Goal: Check status: Check status

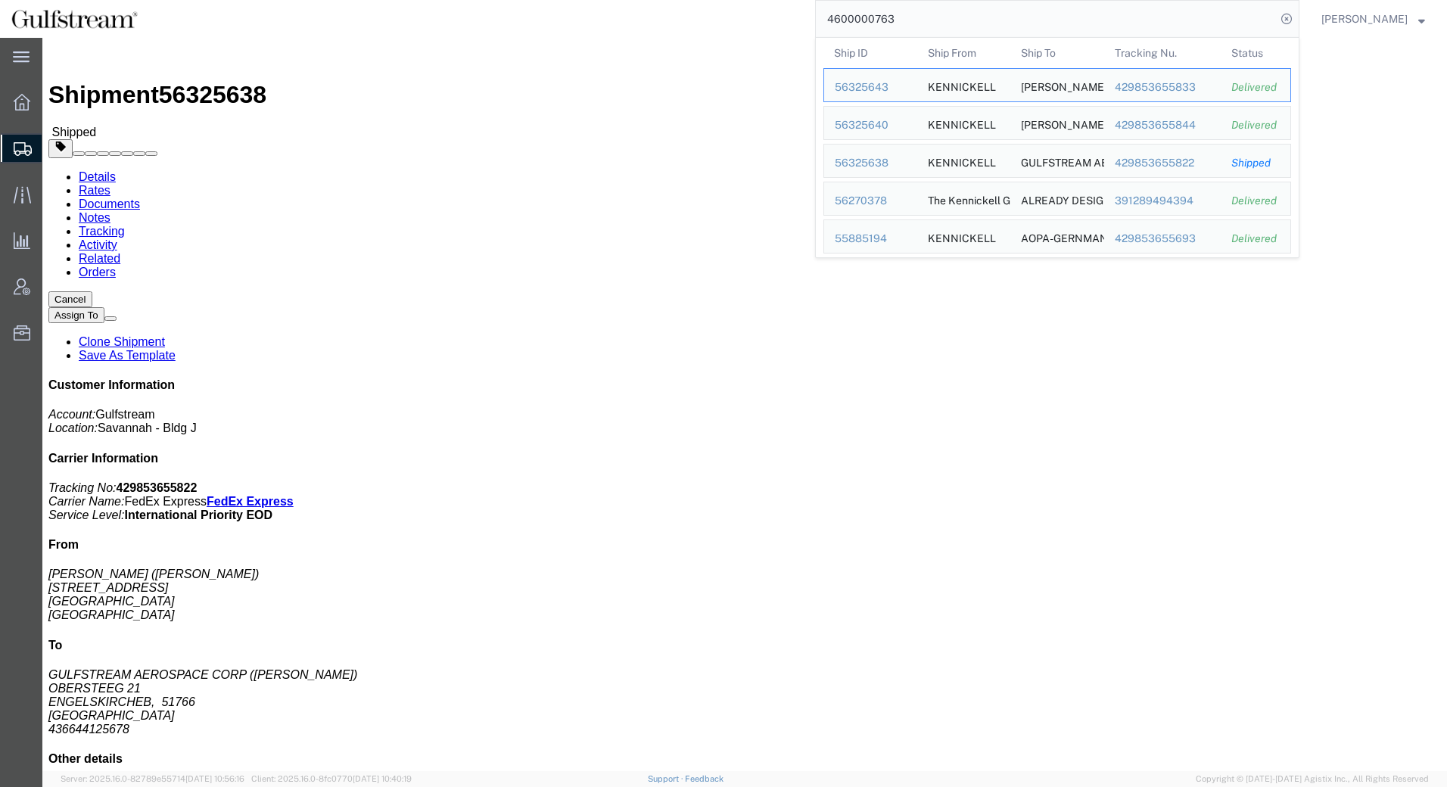
click at [718, 14] on div "4600000763 Ship ID Ship From Ship To Tracking Nu. Status Ship ID 56325643 Ship …" at bounding box center [724, 19] width 1150 height 38
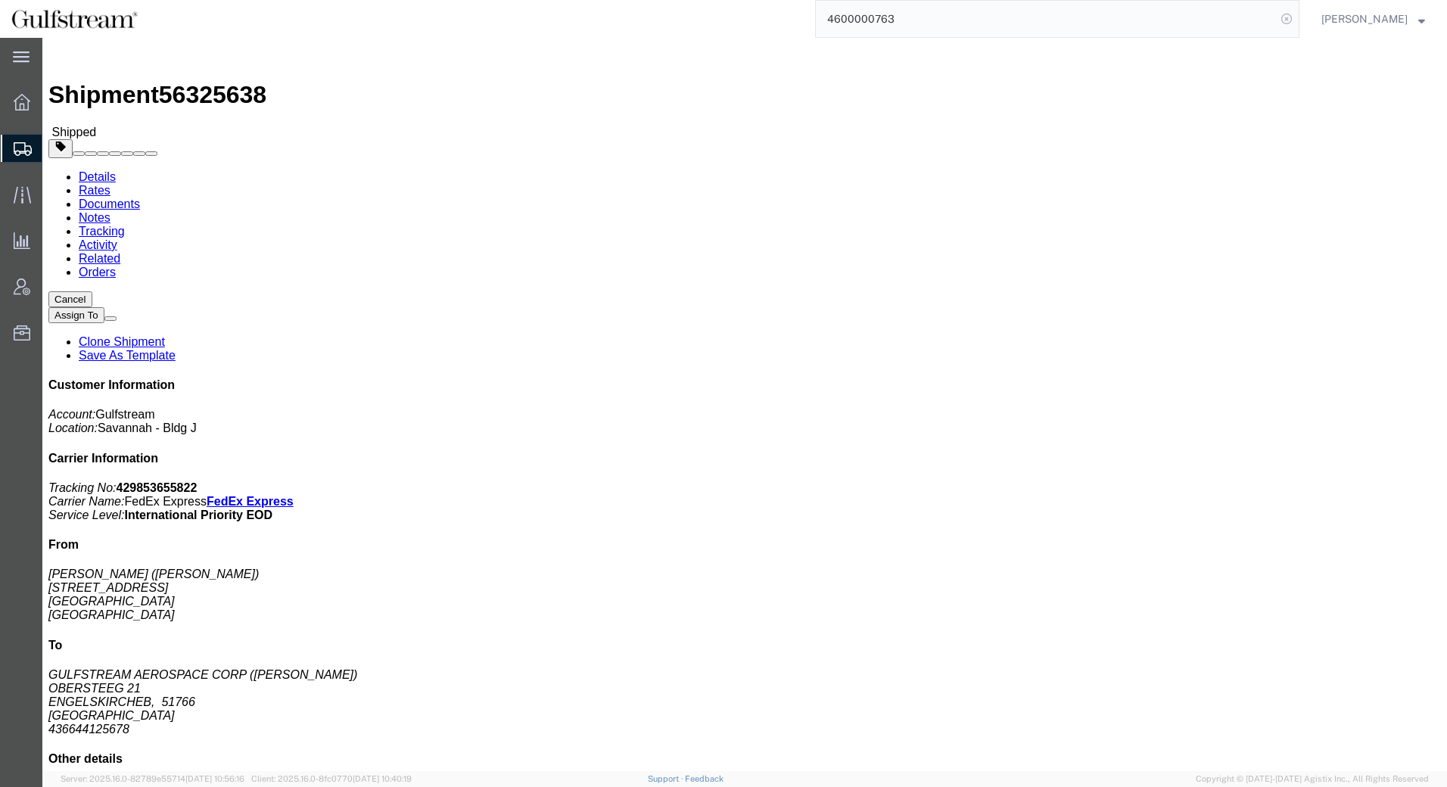
click at [1292, 22] on icon at bounding box center [1286, 18] width 21 height 21
drag, startPoint x: 1231, startPoint y: 15, endPoint x: 1257, endPoint y: 17, distance: 25.8
click at [1232, 15] on agx-global-search at bounding box center [1057, 19] width 484 height 38
click at [1293, 17] on icon at bounding box center [1286, 18] width 21 height 21
click at [1193, 17] on input "search" at bounding box center [1046, 19] width 460 height 36
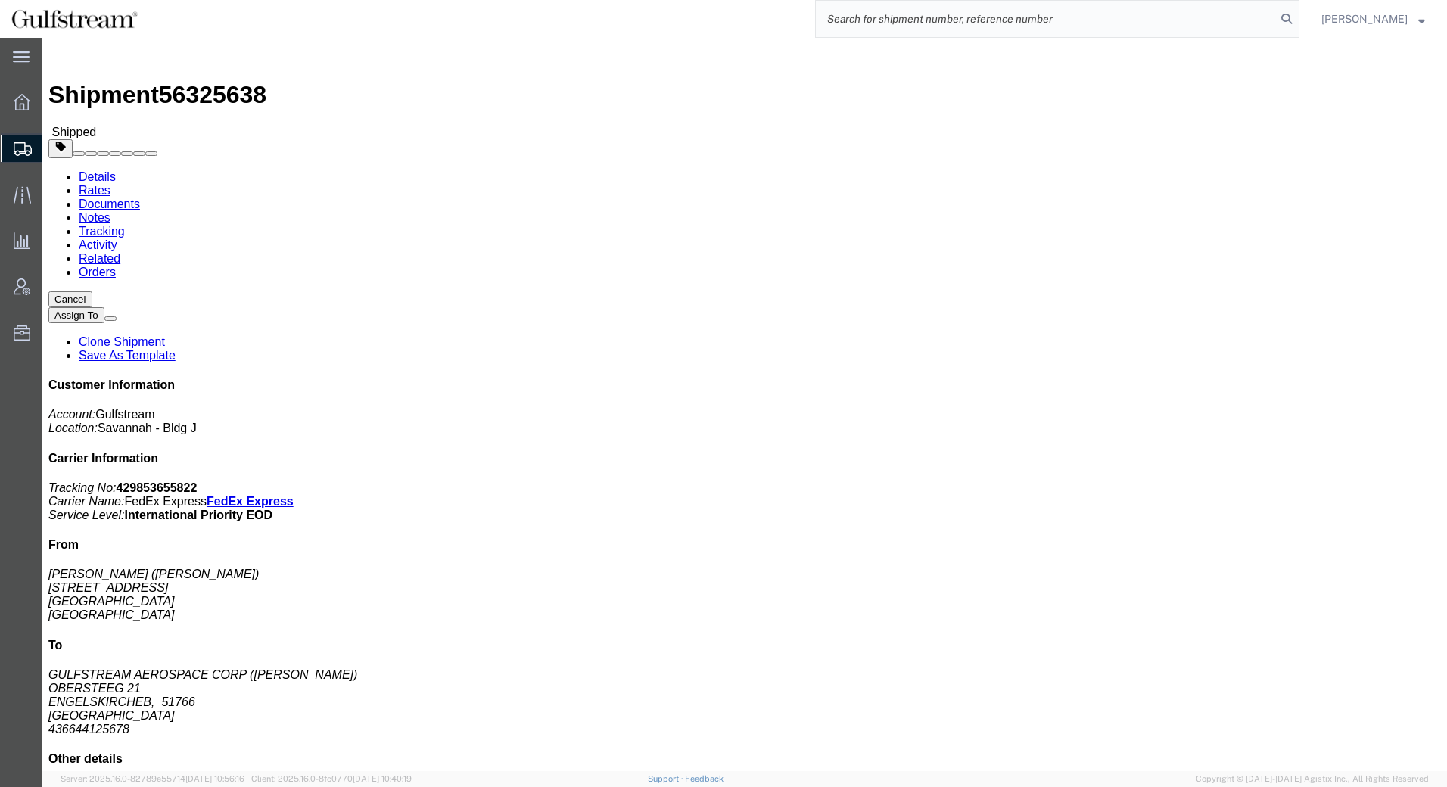
paste input "SC13422.26.10 1"
click at [1286, 21] on icon at bounding box center [1286, 18] width 21 height 21
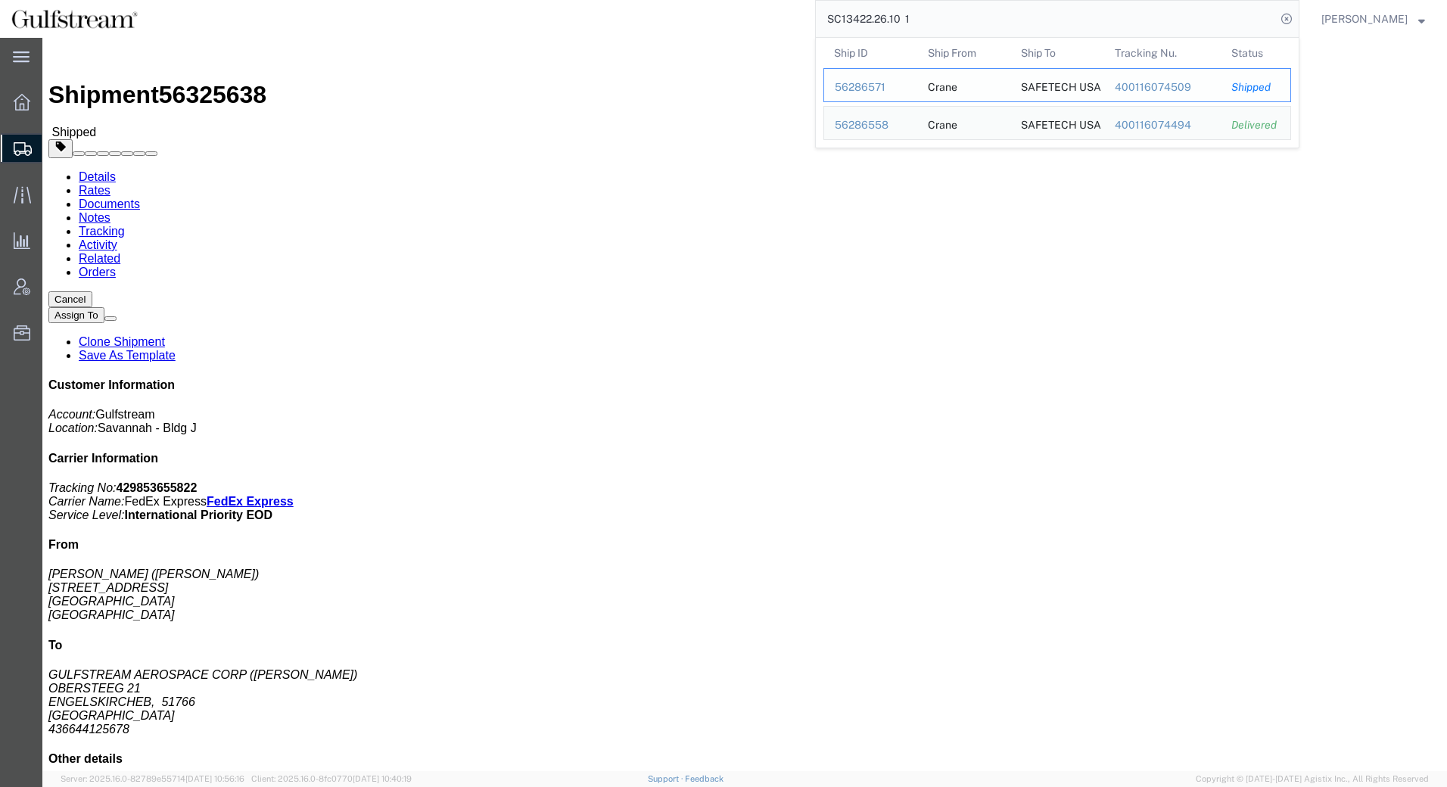
click at [1172, 87] on div "400116074509" at bounding box center [1163, 87] width 96 height 16
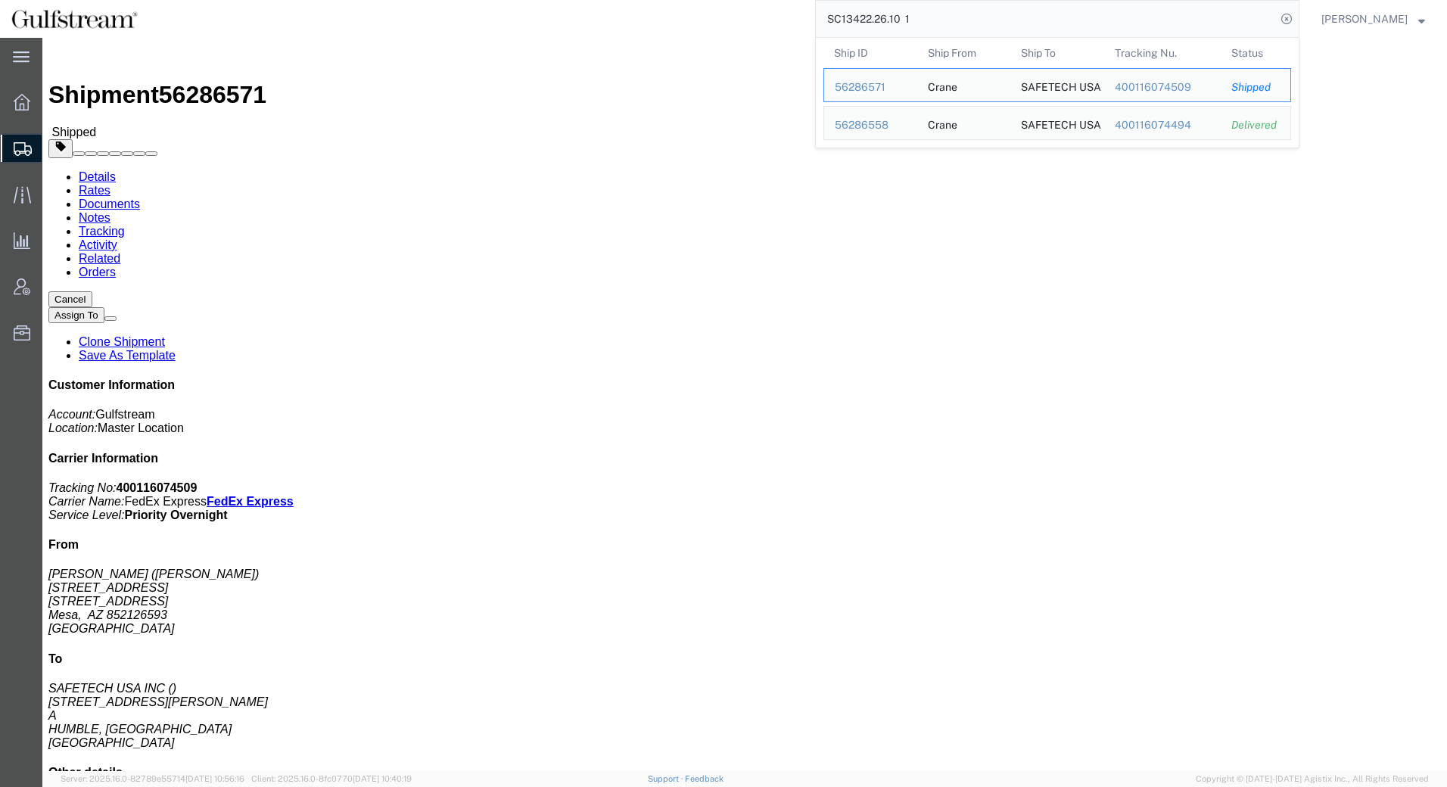
drag, startPoint x: 981, startPoint y: 30, endPoint x: 711, endPoint y: 28, distance: 270.2
click at [711, 28] on div "SC13422.26.10 1 Ship ID Ship From Ship To Tracking Nu. Status Ship ID 56286571 …" at bounding box center [724, 19] width 1150 height 38
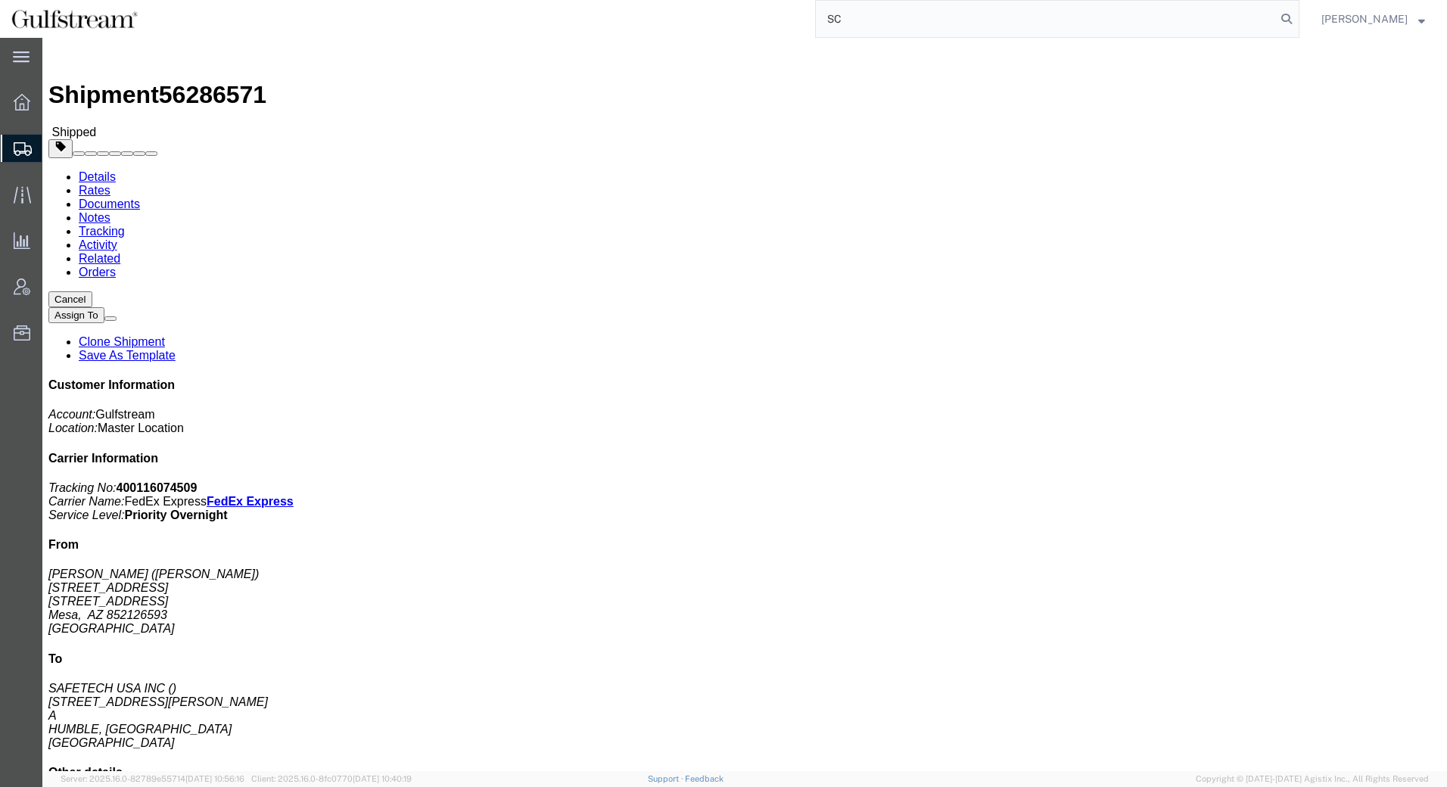
type input "S"
type input "533499"
click at [1289, 20] on icon at bounding box center [1286, 18] width 21 height 21
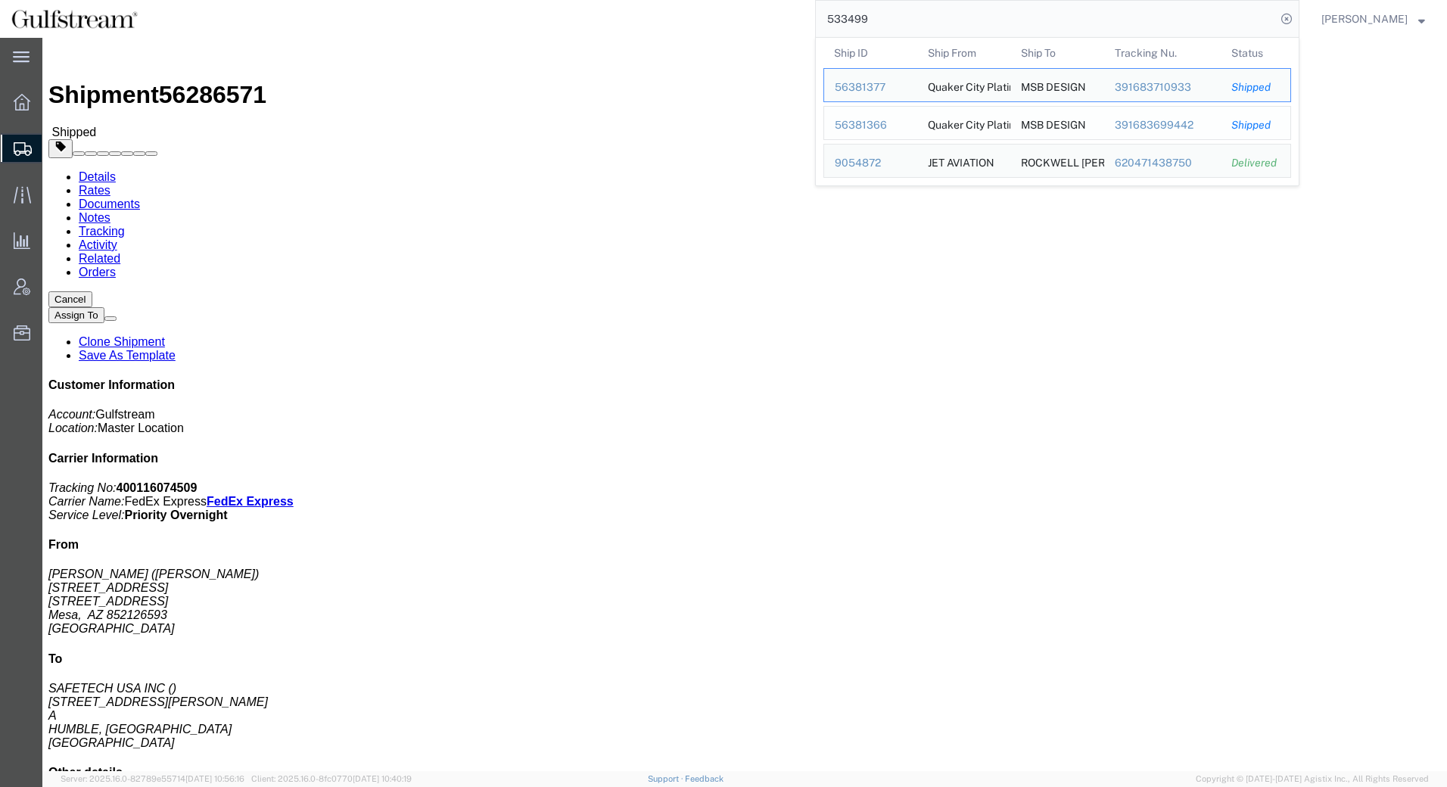
click at [1141, 126] on div "391683699442" at bounding box center [1163, 125] width 96 height 16
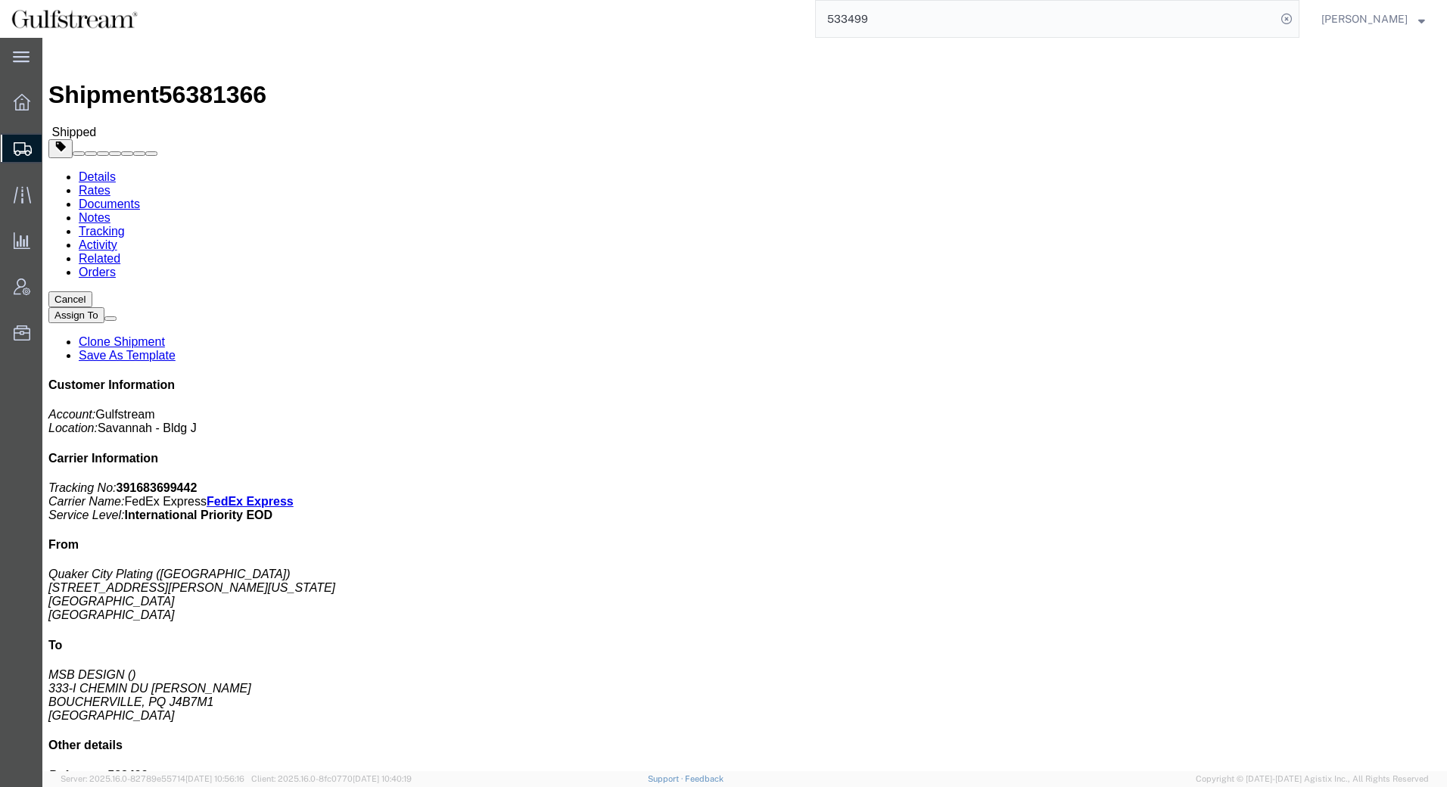
click link "Documents"
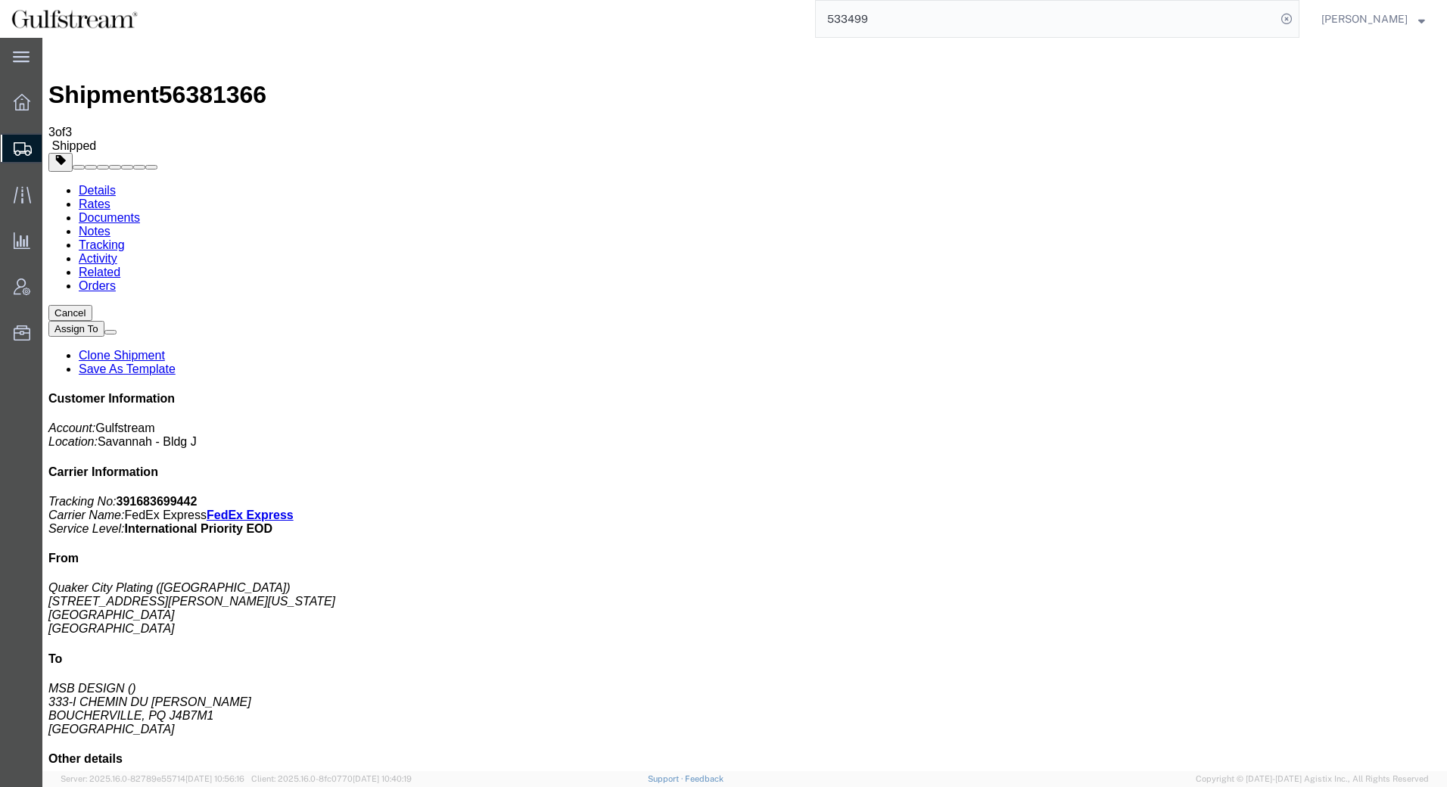
click at [1290, 19] on icon at bounding box center [1286, 18] width 21 height 21
paste input "SFC15949742"
click at [1287, 25] on icon at bounding box center [1286, 18] width 21 height 21
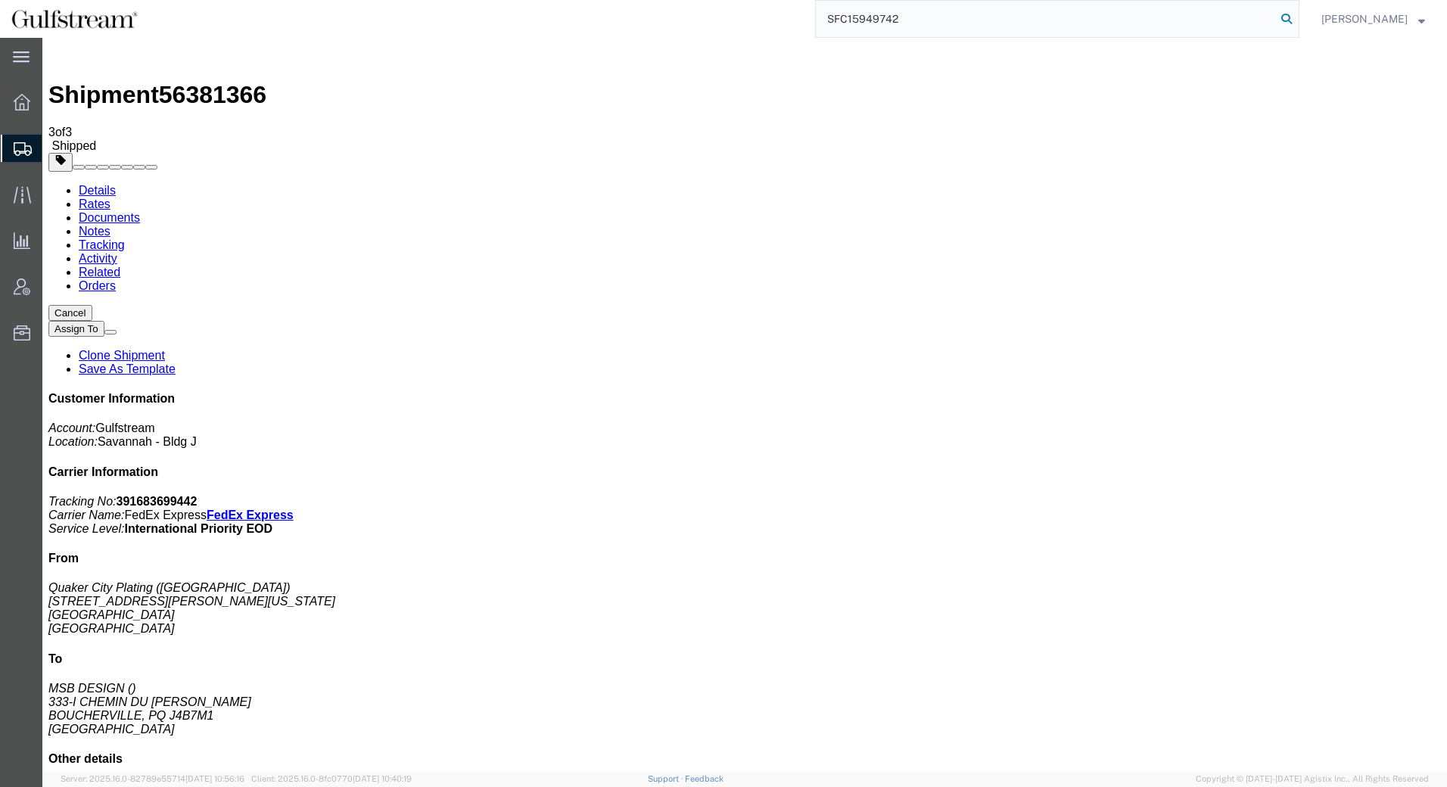
type input "SFC15949742"
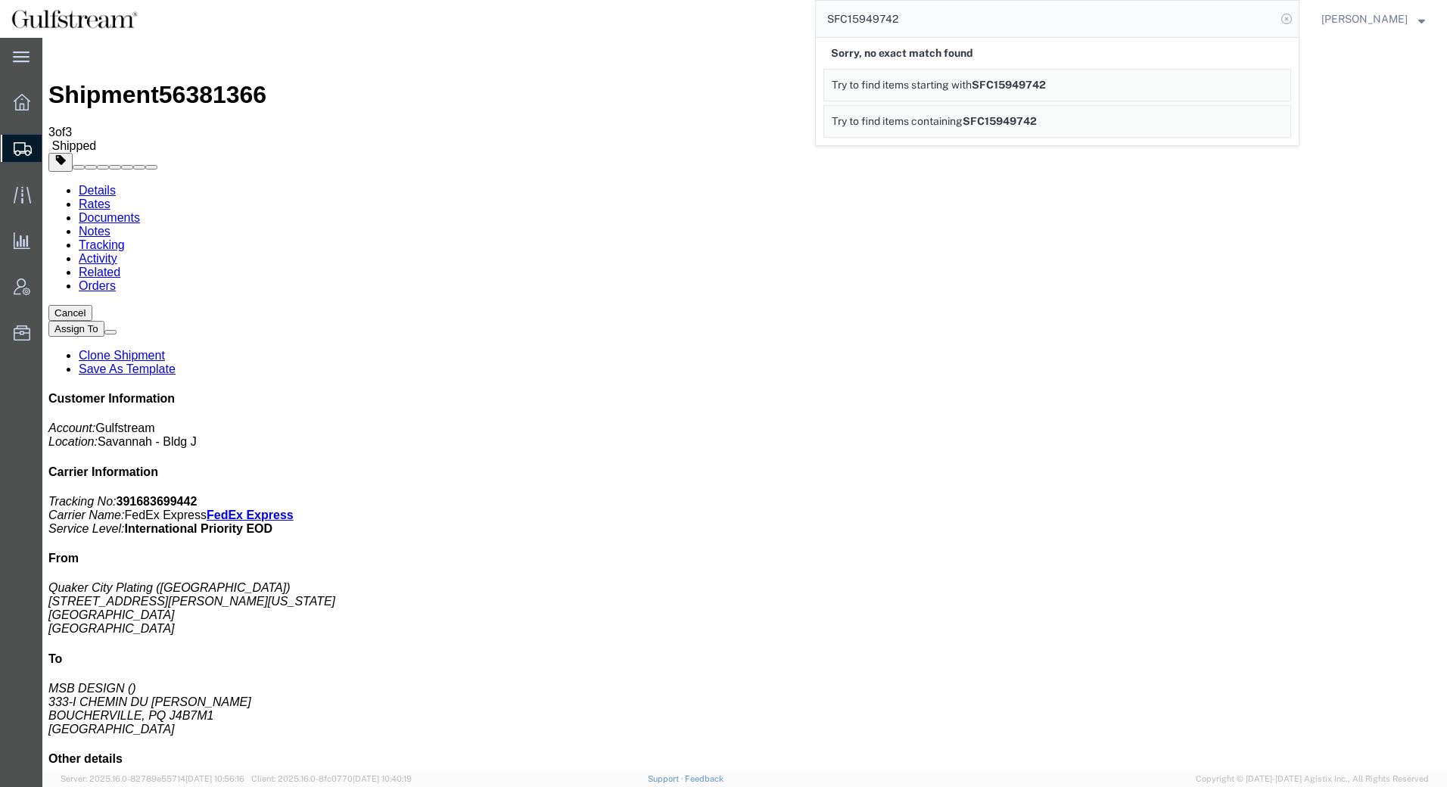
click at [1292, 17] on icon at bounding box center [1286, 18] width 21 height 21
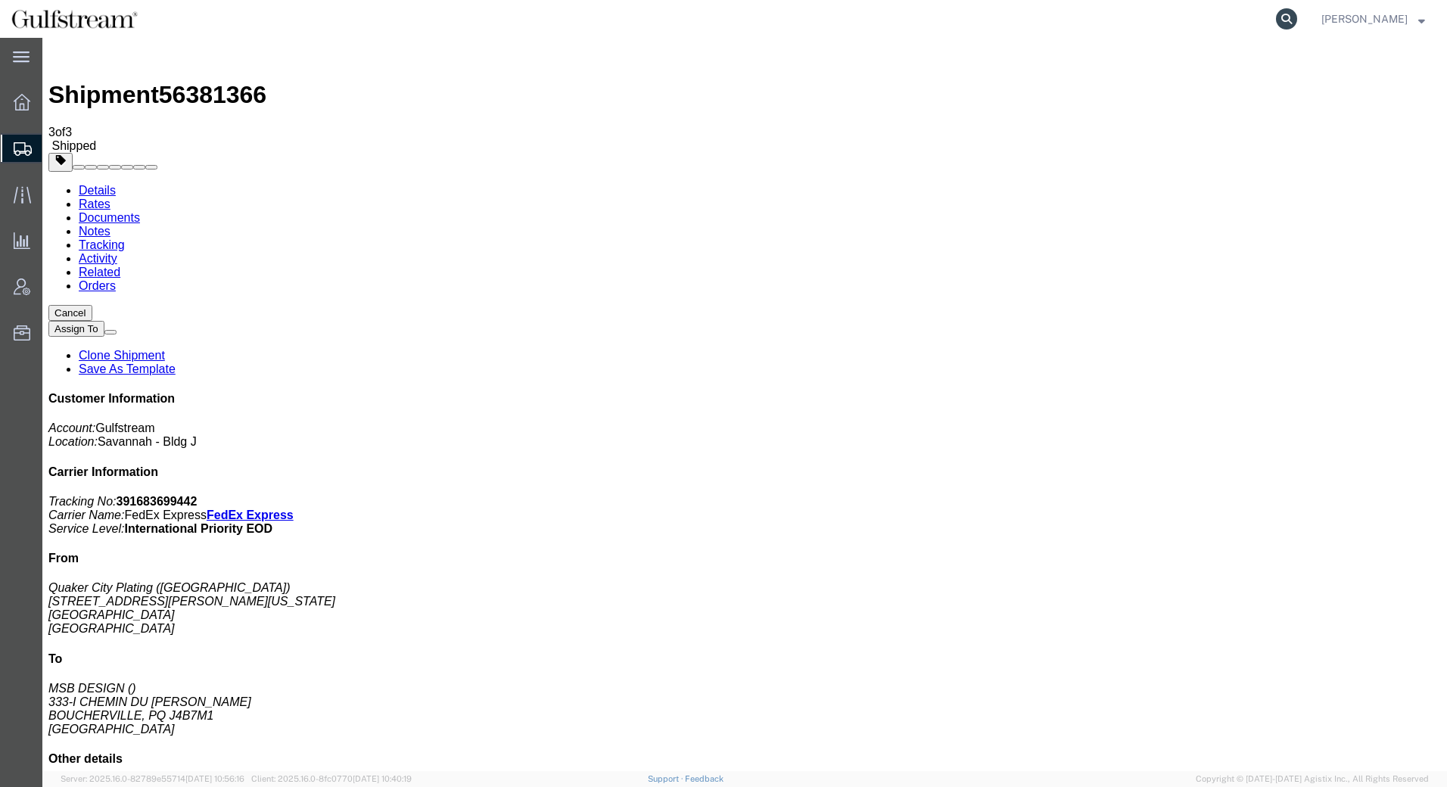
click at [1291, 17] on icon at bounding box center [1286, 18] width 21 height 21
paste input "131234303-016 F2610G"
type input "131234303-016 F2610G"
click at [1287, 20] on icon at bounding box center [1286, 18] width 21 height 21
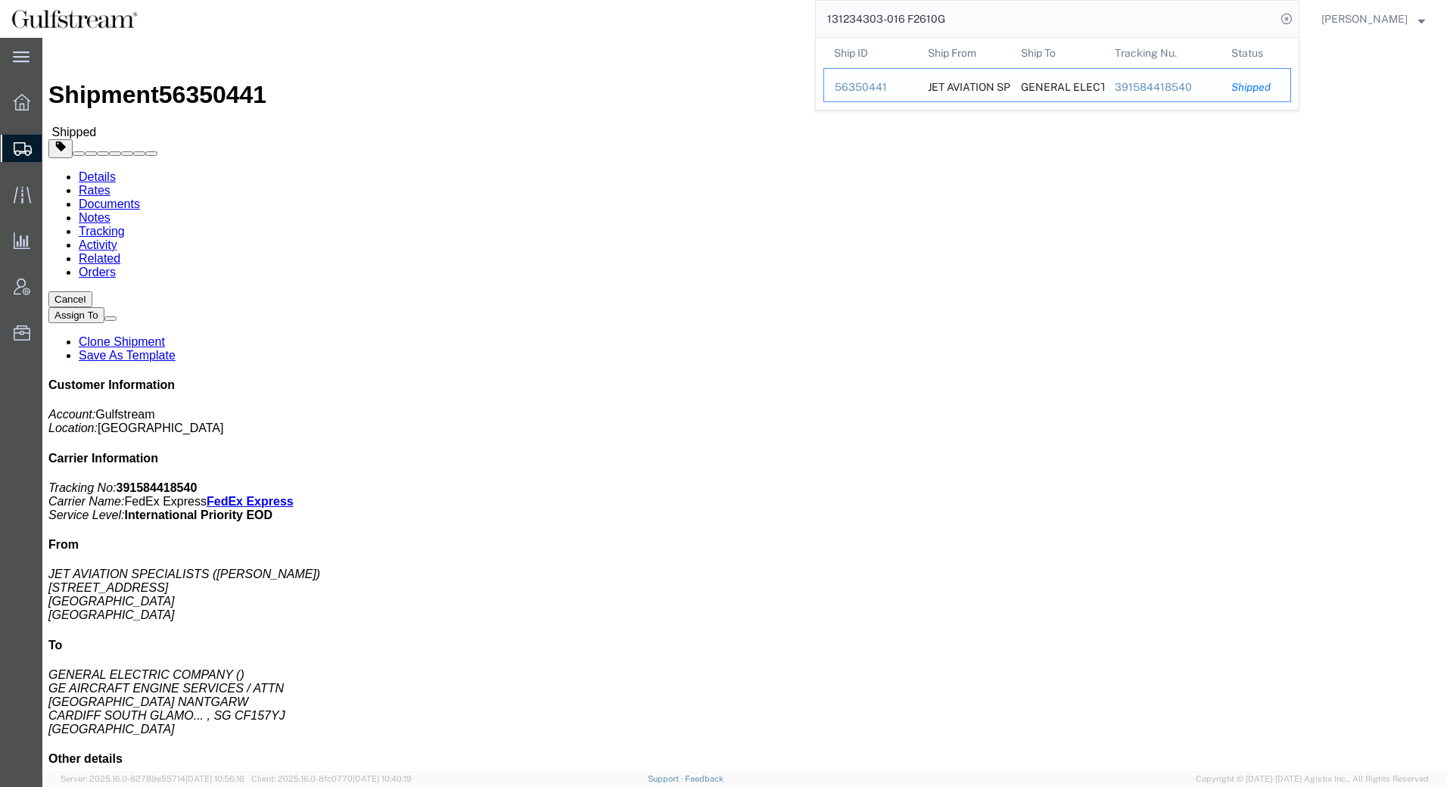
click at [1145, 89] on div "391584418540" at bounding box center [1163, 87] width 96 height 16
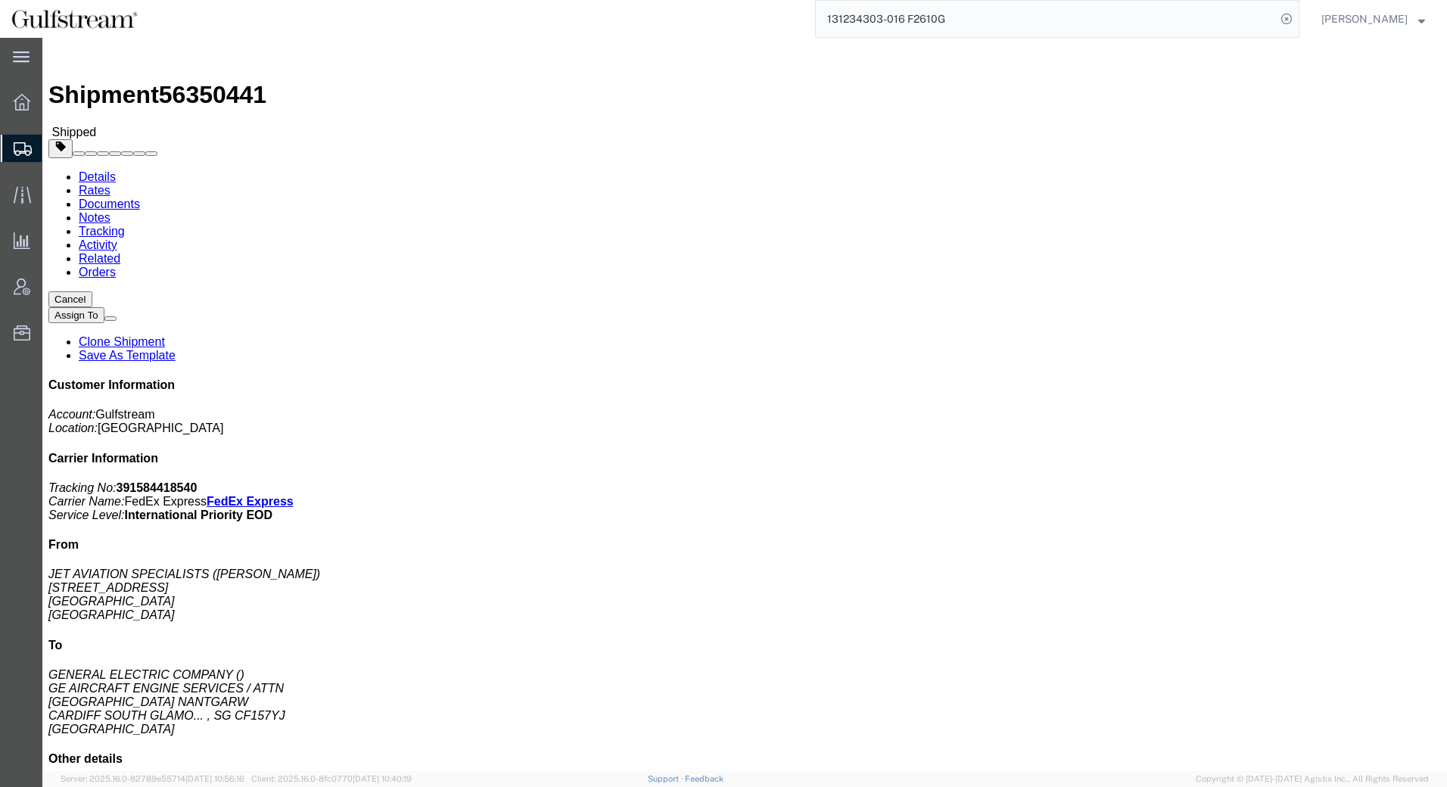
click link "Related"
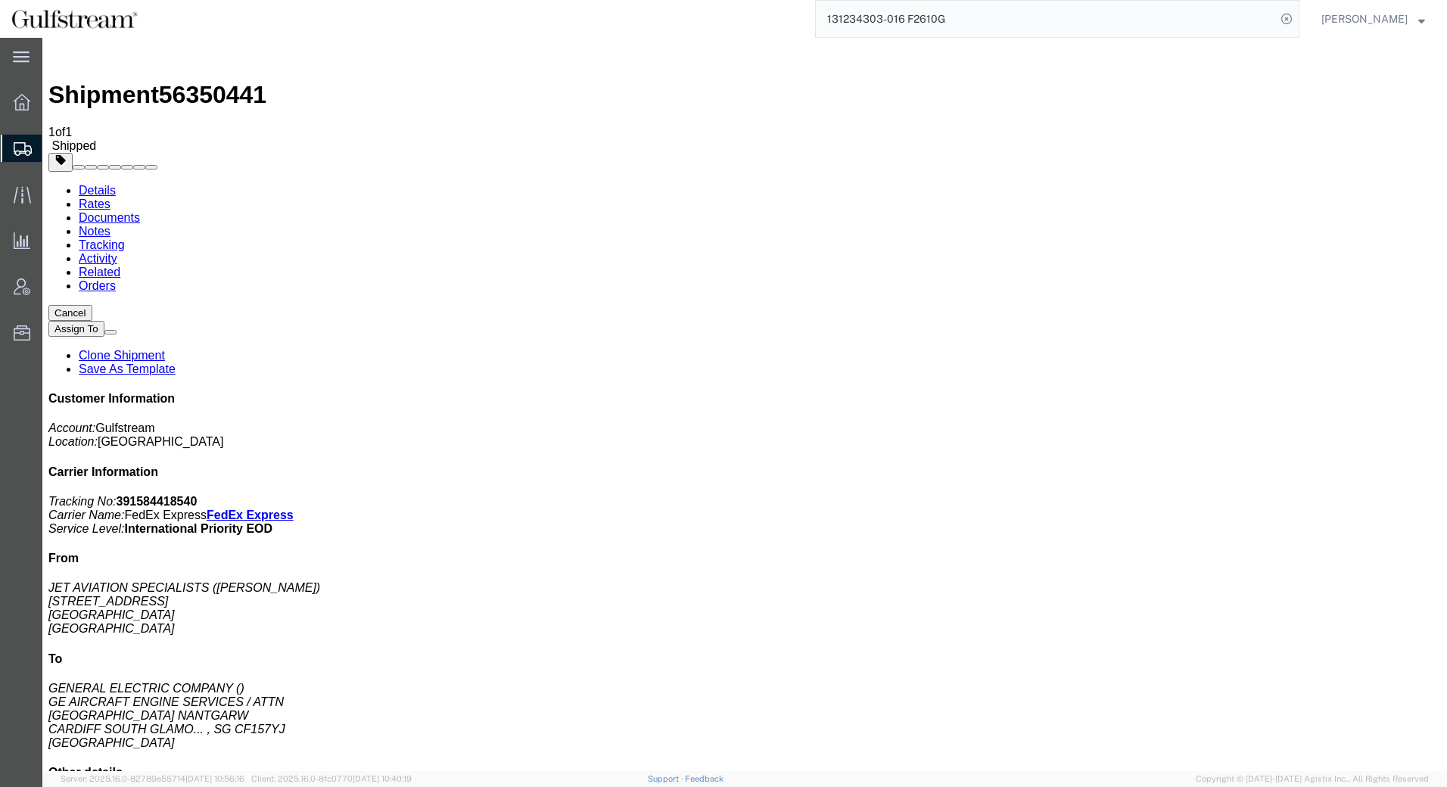
click at [117, 252] on link "Activity" at bounding box center [98, 258] width 39 height 13
click at [125, 238] on link "Tracking" at bounding box center [102, 244] width 46 height 13
click at [111, 225] on link "Notes" at bounding box center [95, 231] width 32 height 13
click at [140, 211] on link "Documents" at bounding box center [109, 217] width 61 height 13
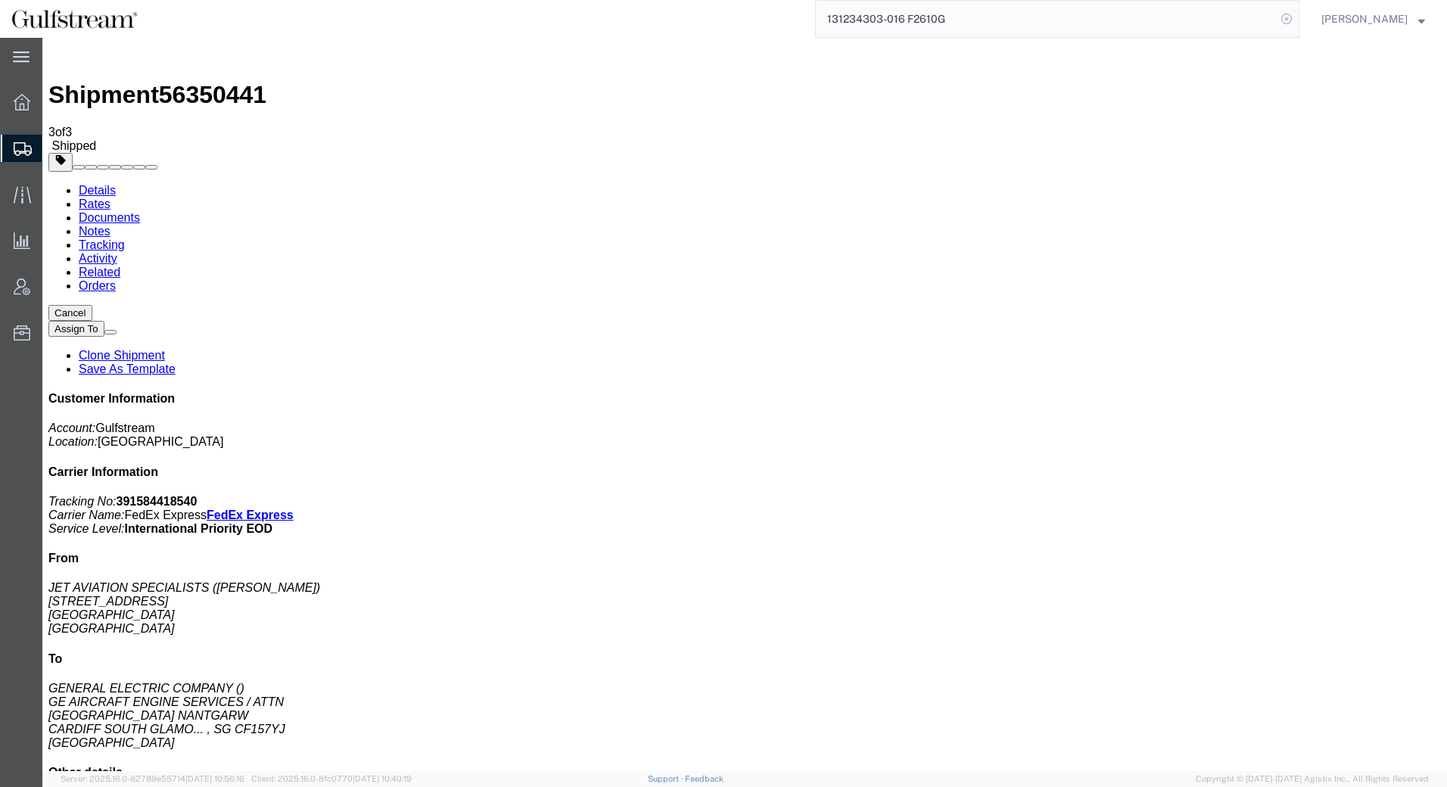
click at [1285, 15] on icon at bounding box center [1286, 18] width 21 height 21
